Goal: Task Accomplishment & Management: Manage account settings

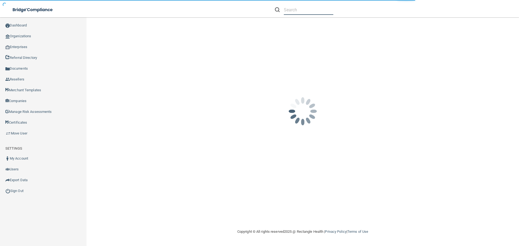
click at [289, 12] on input "text" at bounding box center [308, 10] width 49 height 10
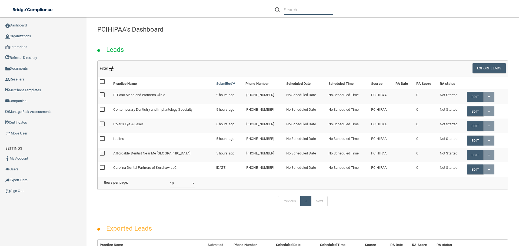
paste input "[PERSON_NAME][EMAIL_ADDRESS][DOMAIN_NAME]"
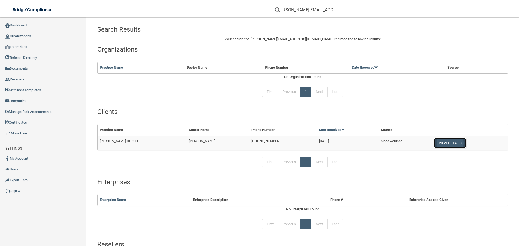
click at [446, 146] on button "View Details" at bounding box center [450, 143] width 32 height 10
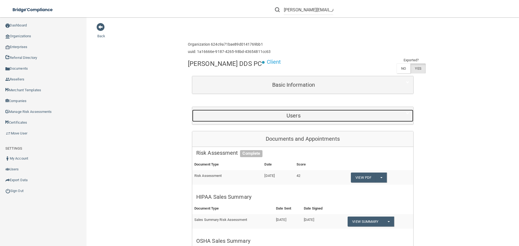
click at [288, 110] on div "Users" at bounding box center [293, 116] width 203 height 12
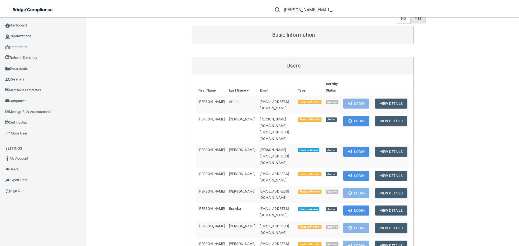
scroll to position [54, 0]
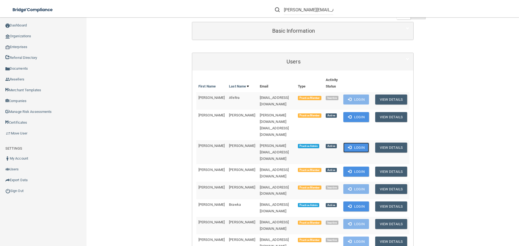
click at [352, 143] on button "Login" at bounding box center [356, 148] width 26 height 10
click at [299, 7] on input "[PERSON_NAME][EMAIL_ADDRESS][DOMAIN_NAME]" at bounding box center [308, 10] width 49 height 10
paste input "gissellevera17@gmail.com"
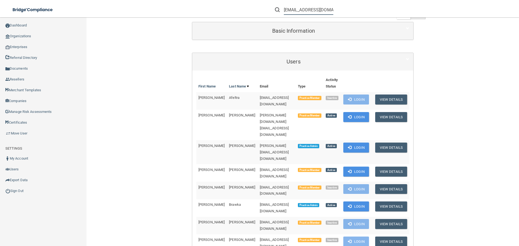
scroll to position [0, 6]
type input "gissellevera17@gmail.com"
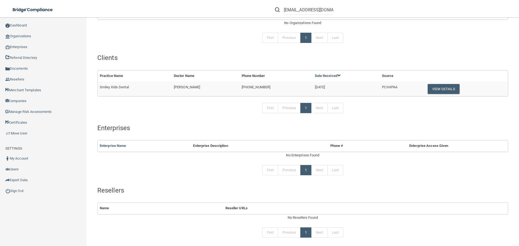
click at [154, 31] on div "Search Results Your search for " gissellevera17@gmail.com " returned the follow…" at bounding box center [302, 107] width 411 height 277
click at [442, 90] on button "View Details" at bounding box center [443, 89] width 32 height 10
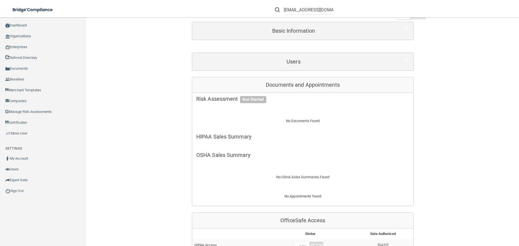
click at [282, 53] on div "Users" at bounding box center [302, 62] width 221 height 18
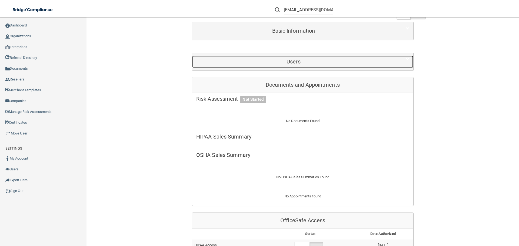
click at [284, 56] on div "Users" at bounding box center [293, 62] width 203 height 12
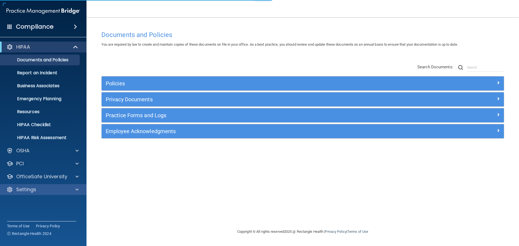
click at [50, 193] on div "Settings" at bounding box center [43, 189] width 87 height 11
click at [76, 192] on span at bounding box center [76, 189] width 3 height 6
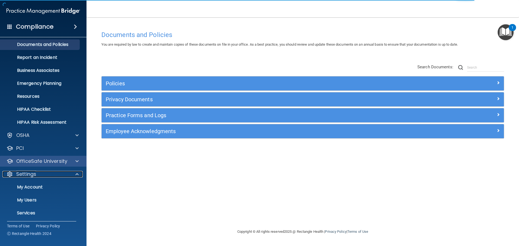
scroll to position [30, 0]
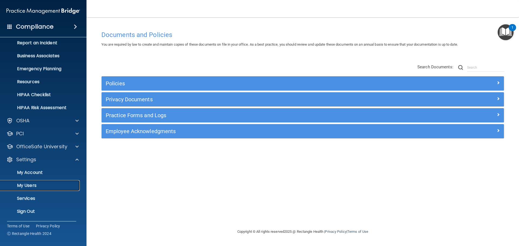
click at [35, 185] on p "My Users" at bounding box center [41, 185] width 74 height 5
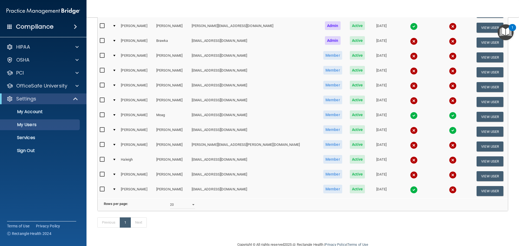
scroll to position [112, 0]
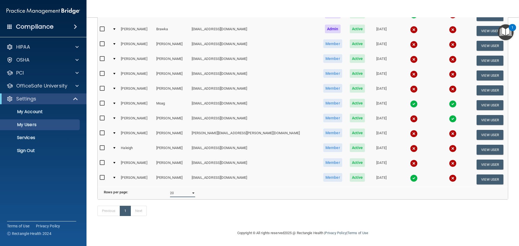
click at [189, 189] on select "10 20 30 40 all" at bounding box center [182, 193] width 25 height 8
select select "14"
click at [170, 189] on select "10 20 30 40 all" at bounding box center [182, 193] width 25 height 8
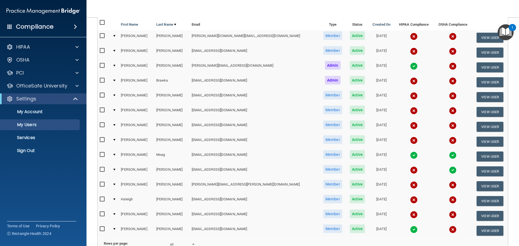
scroll to position [54, 0]
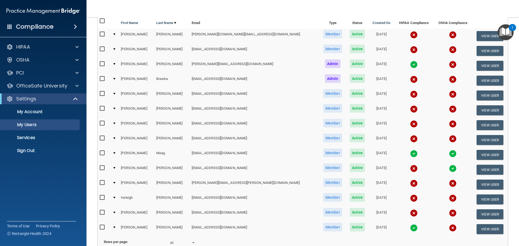
click at [103, 124] on input "checkbox" at bounding box center [103, 123] width 6 height 4
checkbox input "true"
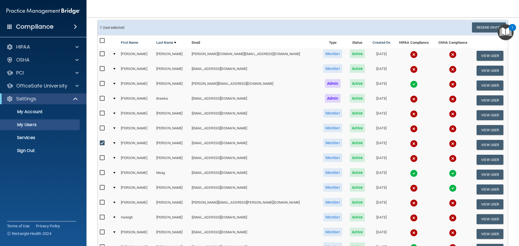
scroll to position [0, 0]
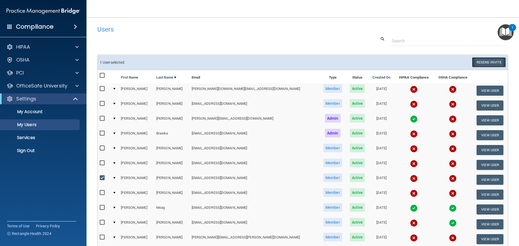
click at [490, 61] on button "Resend Invite" at bounding box center [489, 62] width 34 height 10
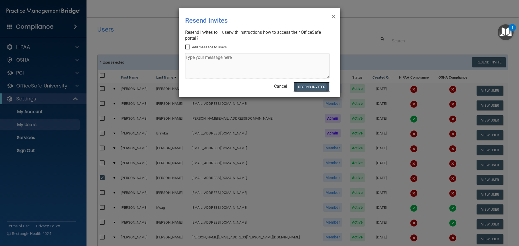
click at [315, 87] on button "Resend Invites" at bounding box center [311, 87] width 36 height 10
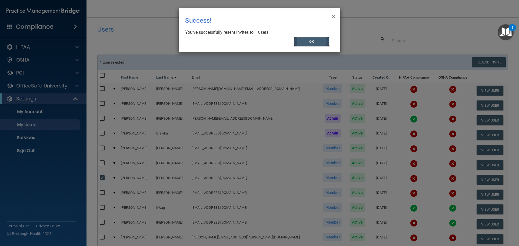
click at [307, 42] on button "OK" at bounding box center [311, 41] width 36 height 10
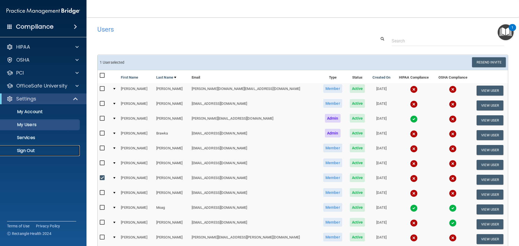
click at [34, 152] on p "Sign Out" at bounding box center [41, 150] width 74 height 5
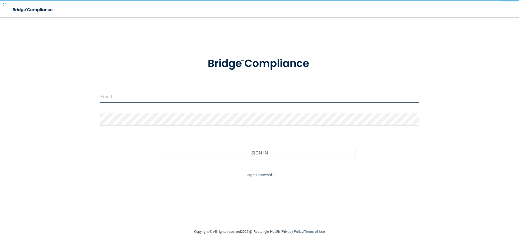
type input "[EMAIL_ADDRESS][DOMAIN_NAME]"
